Goal: Task Accomplishment & Management: Use online tool/utility

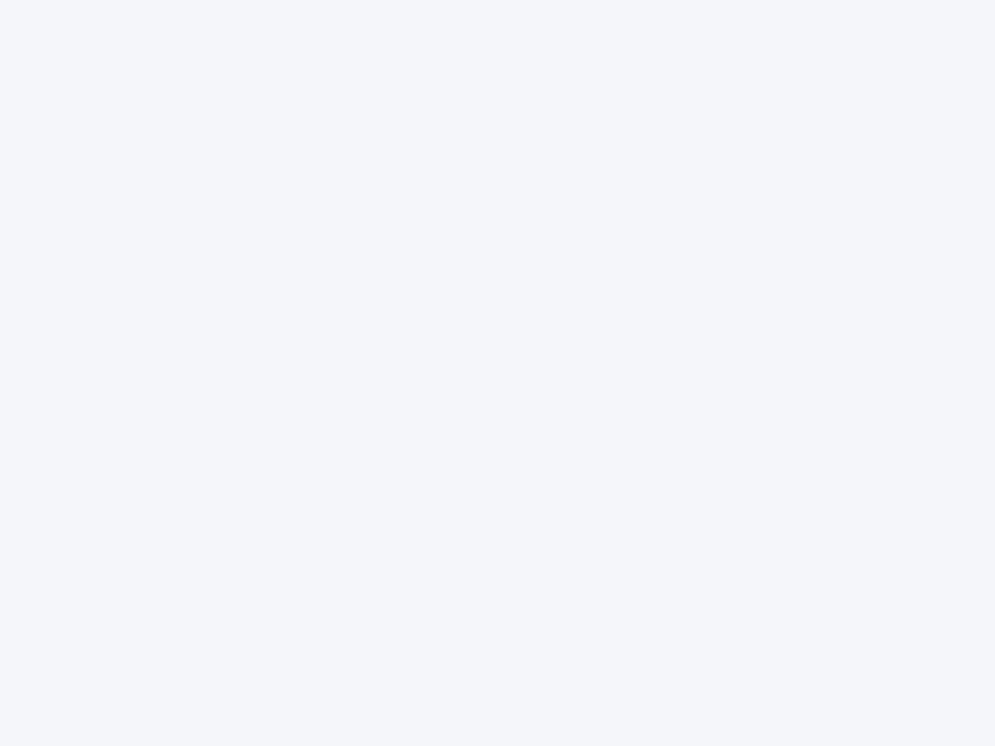
click at [497, 373] on div at bounding box center [497, 373] width 995 height 746
